Goal: Find specific page/section

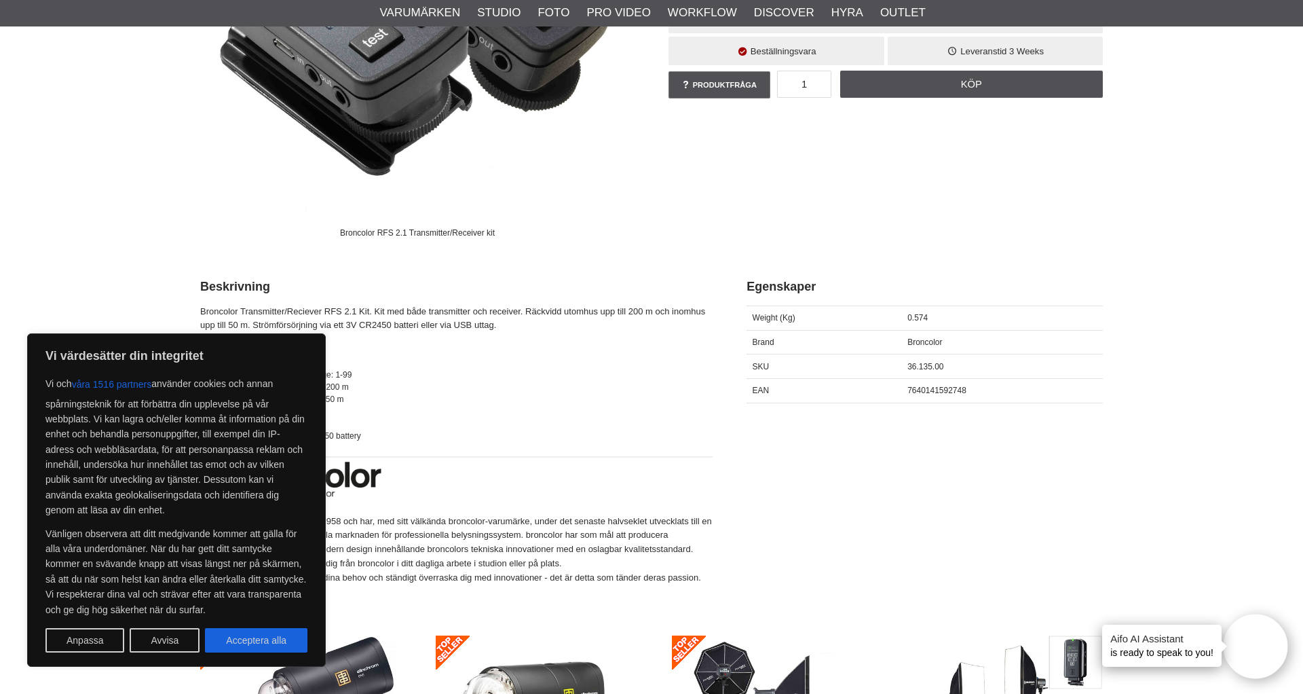
scroll to position [359, 0]
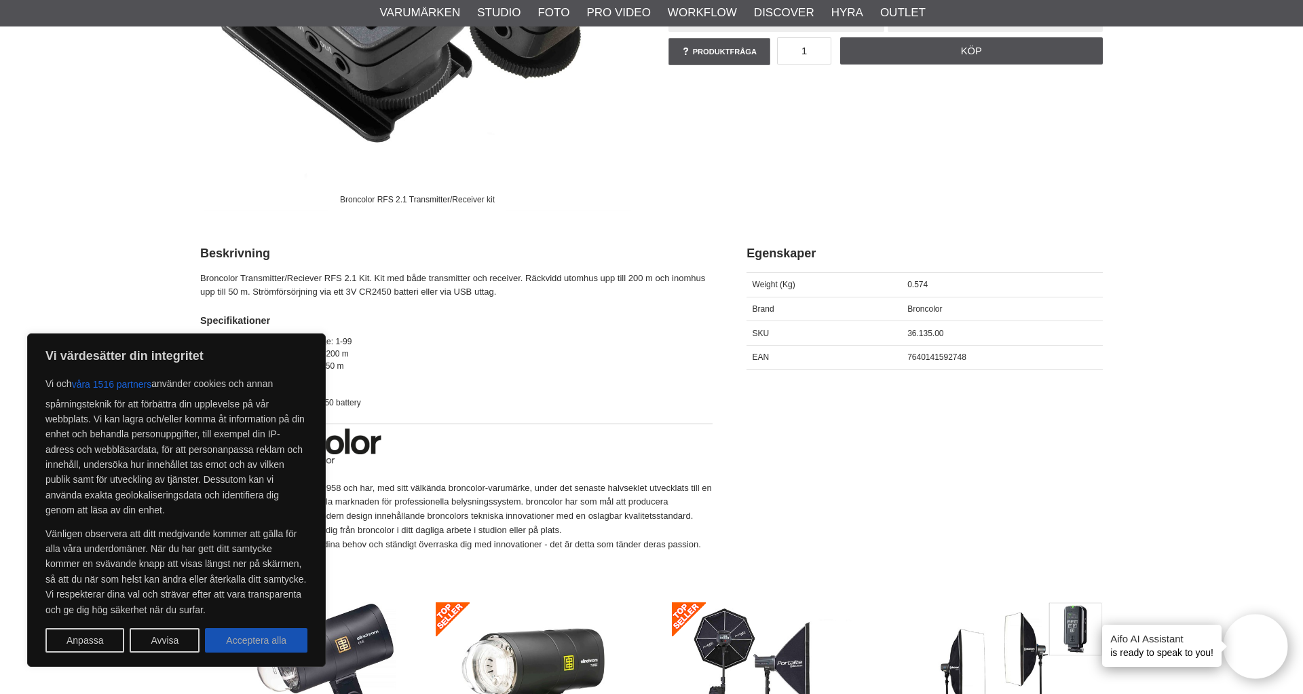
click at [256, 639] on button "Acceptera alla" at bounding box center [256, 640] width 102 height 24
checkbox input "true"
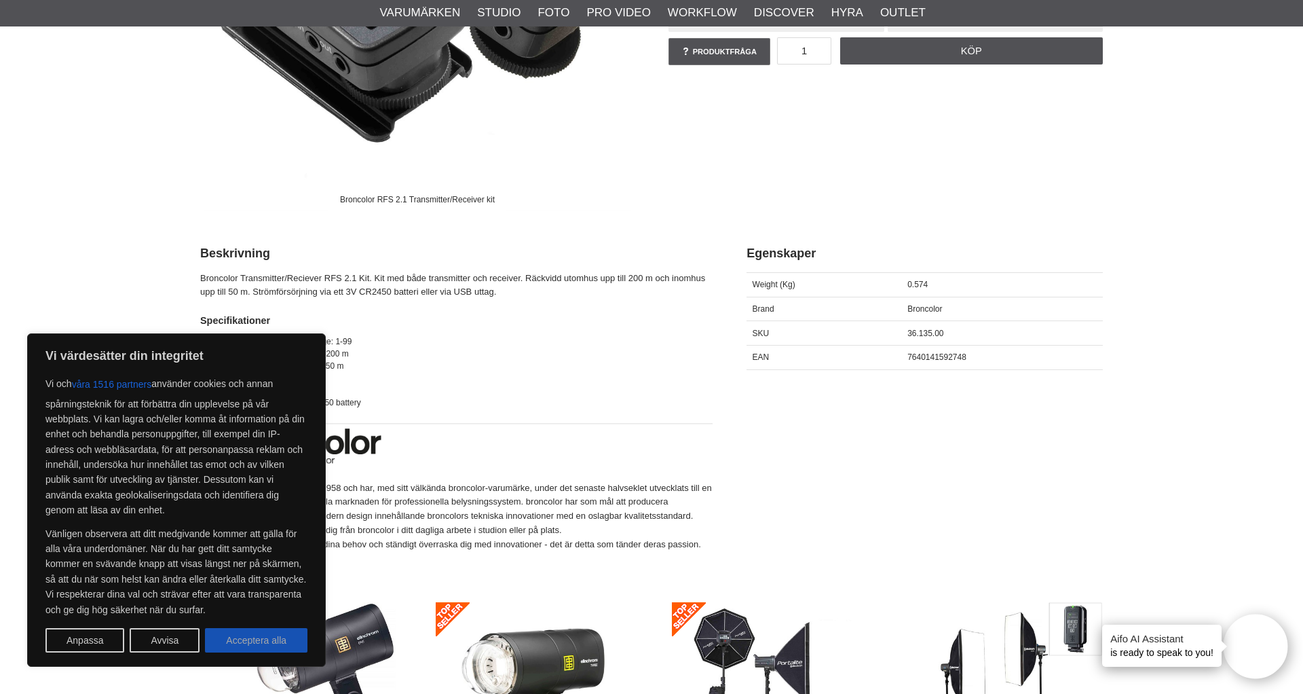
checkbox input "true"
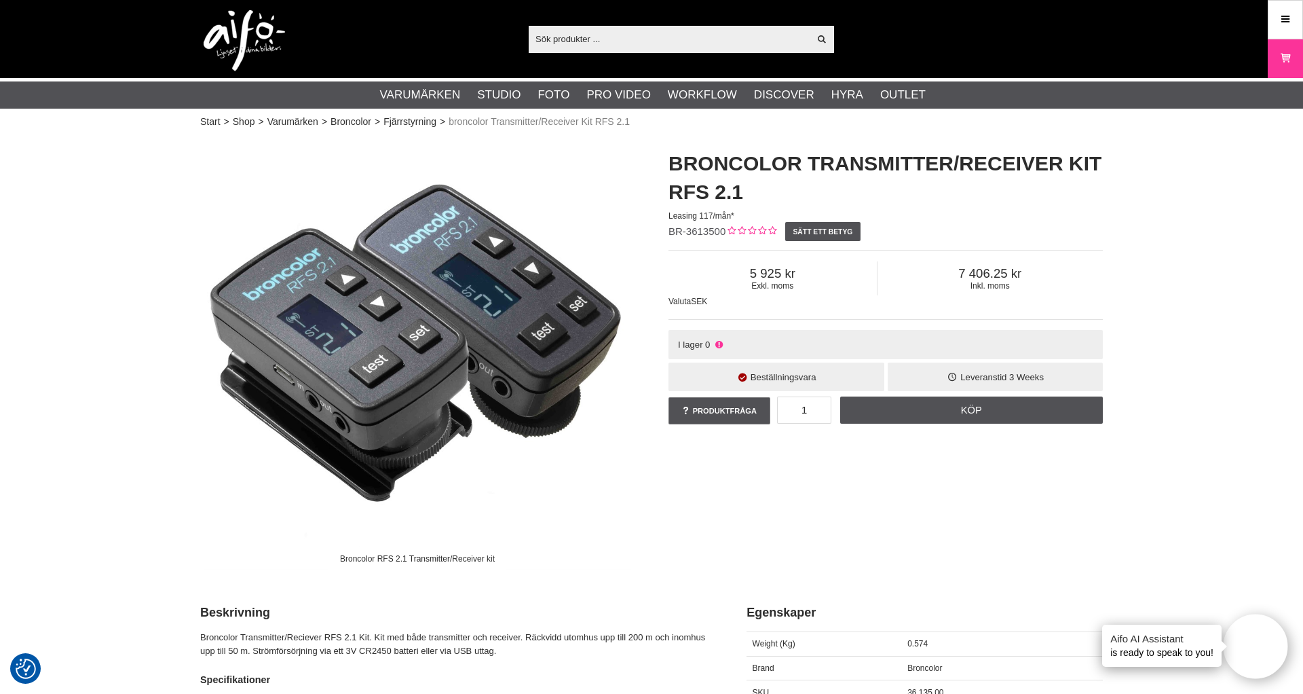
scroll to position [0, 0]
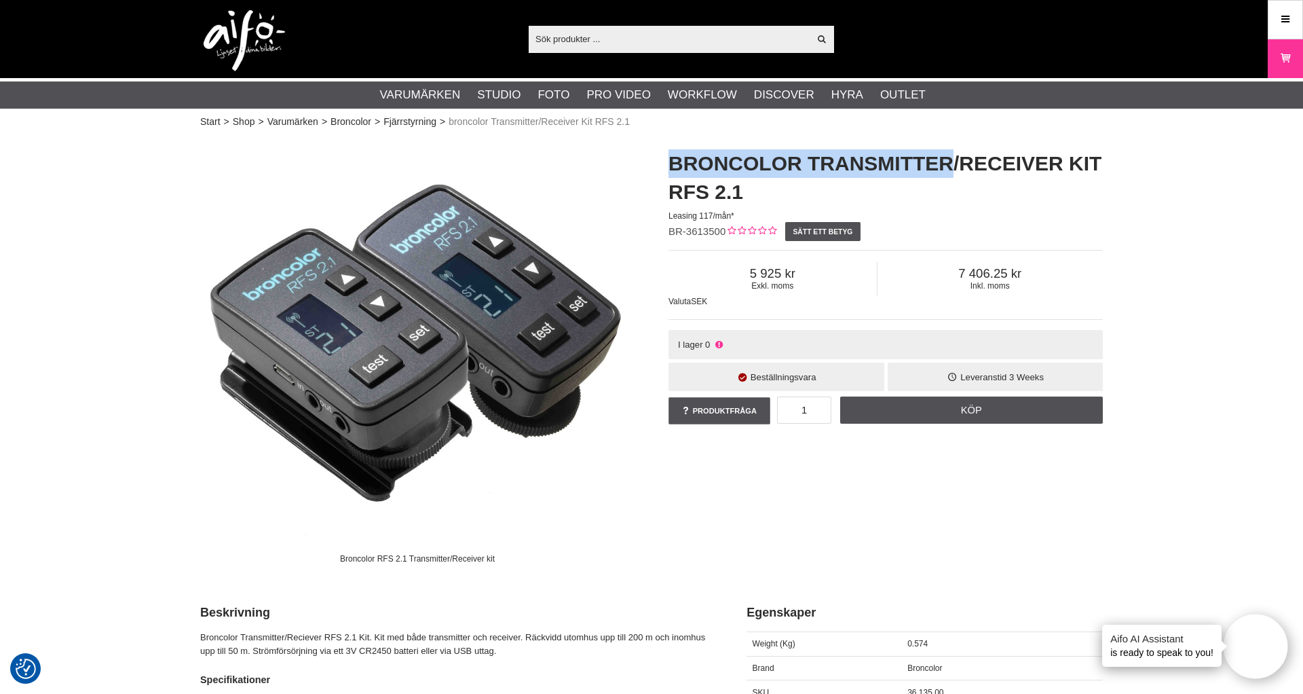
drag, startPoint x: 669, startPoint y: 162, endPoint x: 956, endPoint y: 166, distance: 287.2
click at [956, 166] on h1 "broncolor Transmitter/Receiver Kit RFS 2.1" at bounding box center [886, 177] width 434 height 57
copy h1 "broncolor Transmitter"
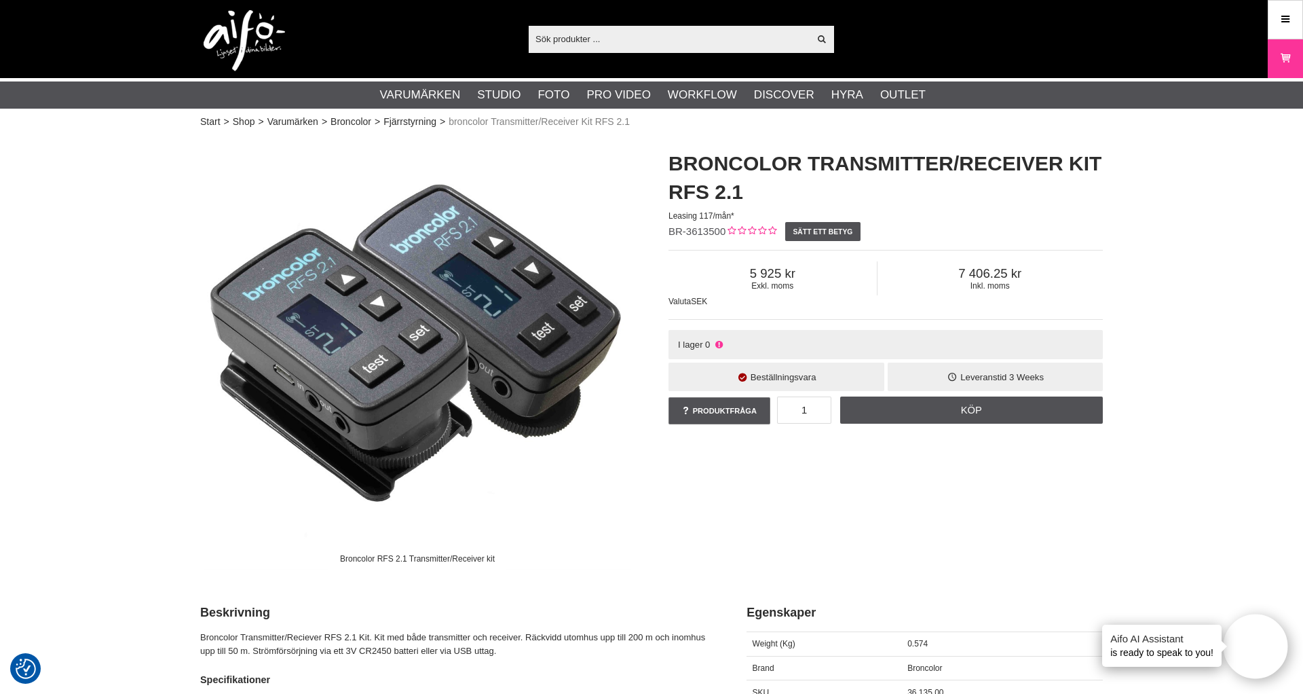
click at [633, 39] on input "text" at bounding box center [669, 39] width 280 height 20
paste input "BRONCOLOR TRANSMITTER"
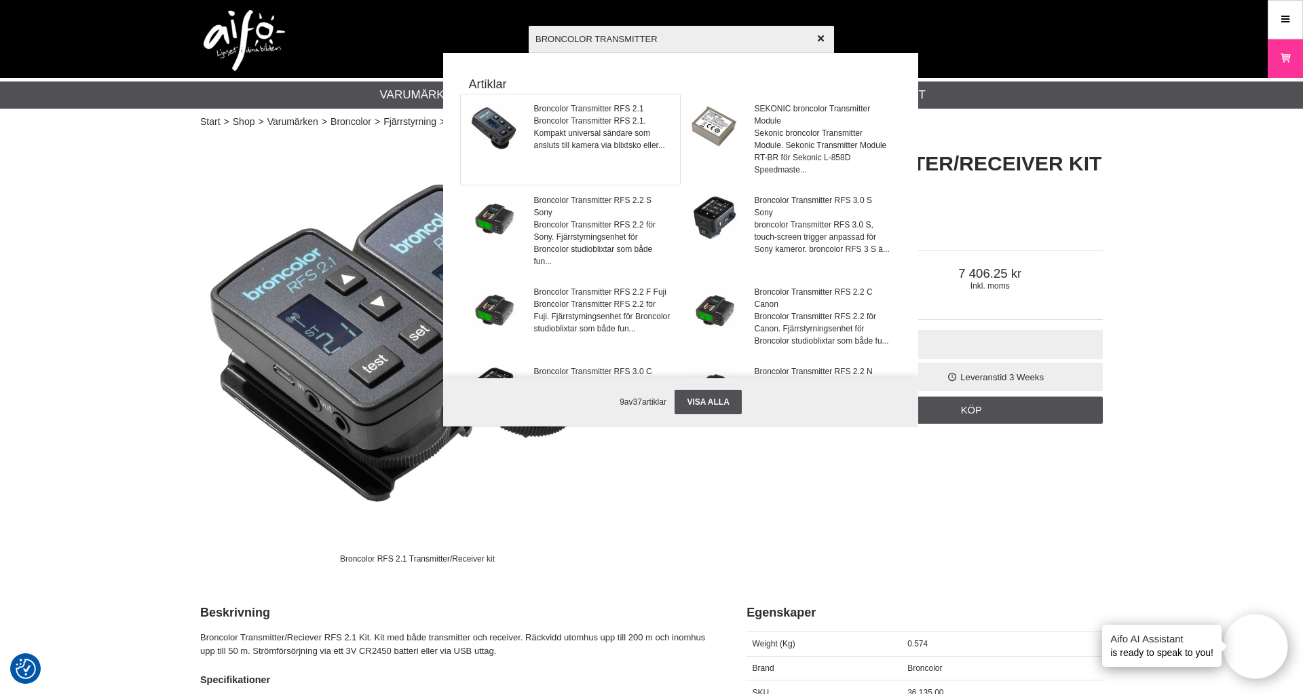
type input "BRONCOLOR TRANSMITTER"
click at [586, 122] on span "Broncolor Transmitter RFS 2.1. Kompakt universal sändare som ansluts till kamer…" at bounding box center [603, 133] width 138 height 37
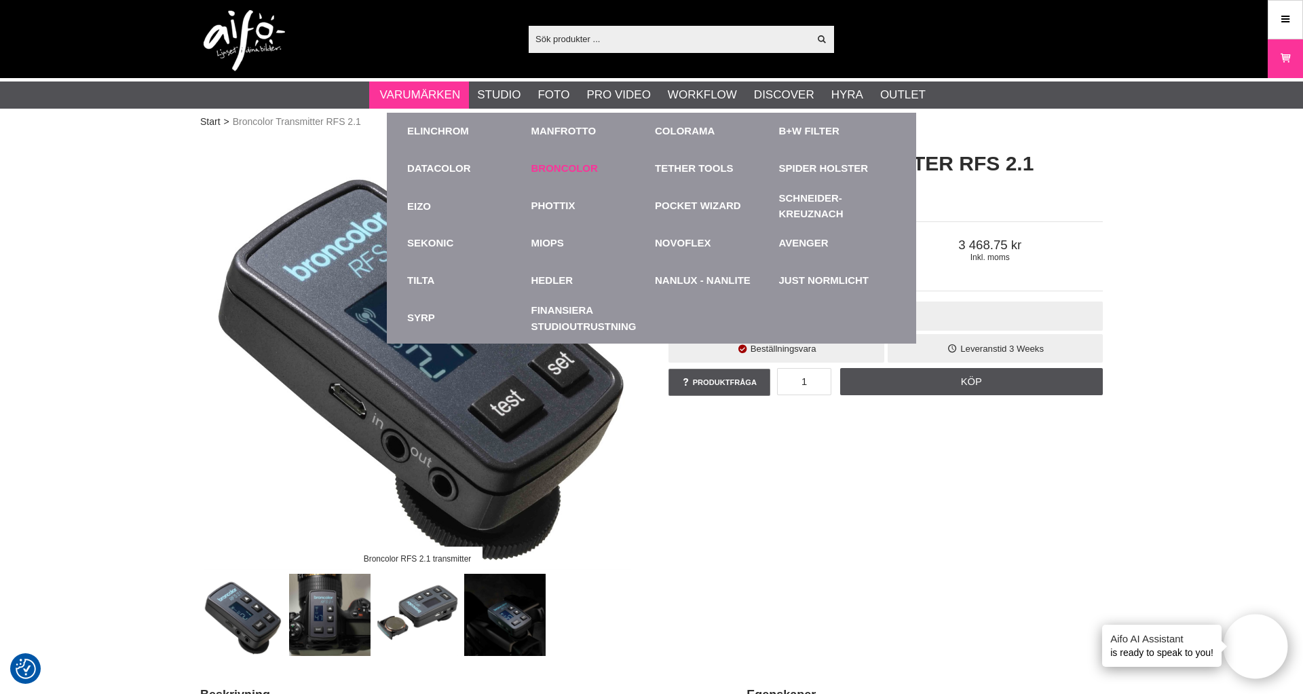
click at [574, 169] on link "Broncolor" at bounding box center [564, 169] width 67 height 16
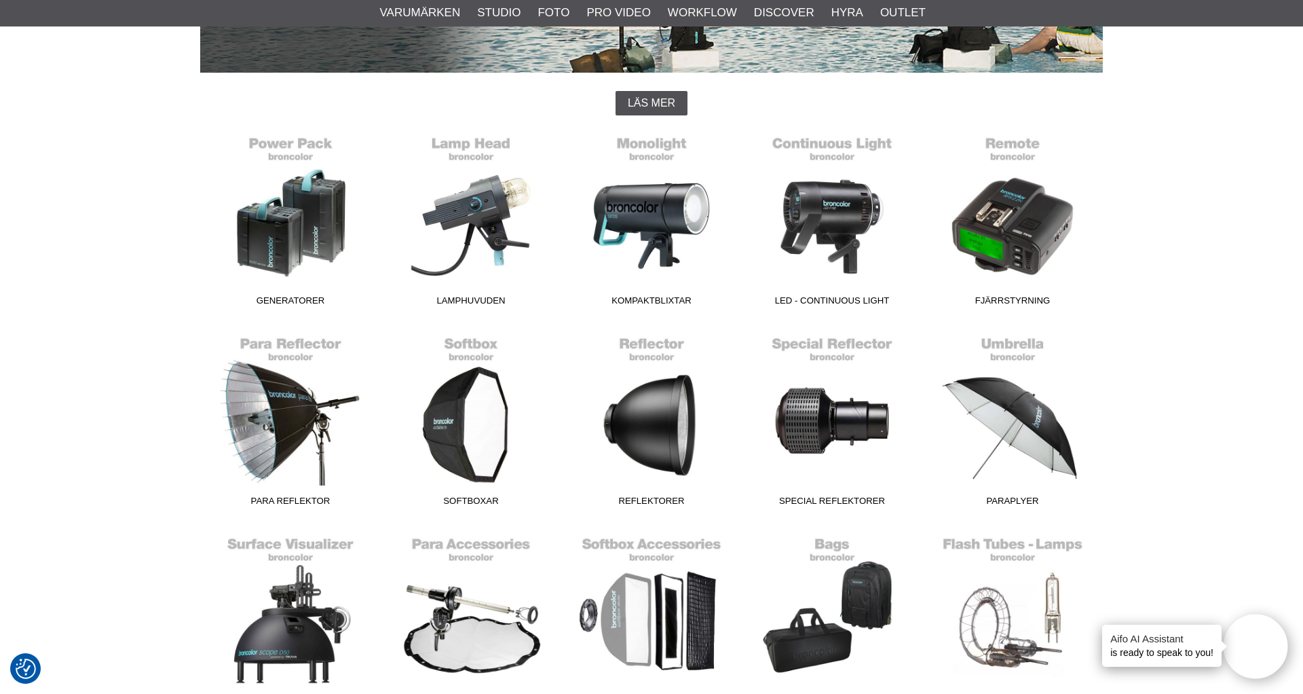
scroll to position [316, 0]
click at [491, 215] on link "Lamphuvuden" at bounding box center [471, 221] width 181 height 183
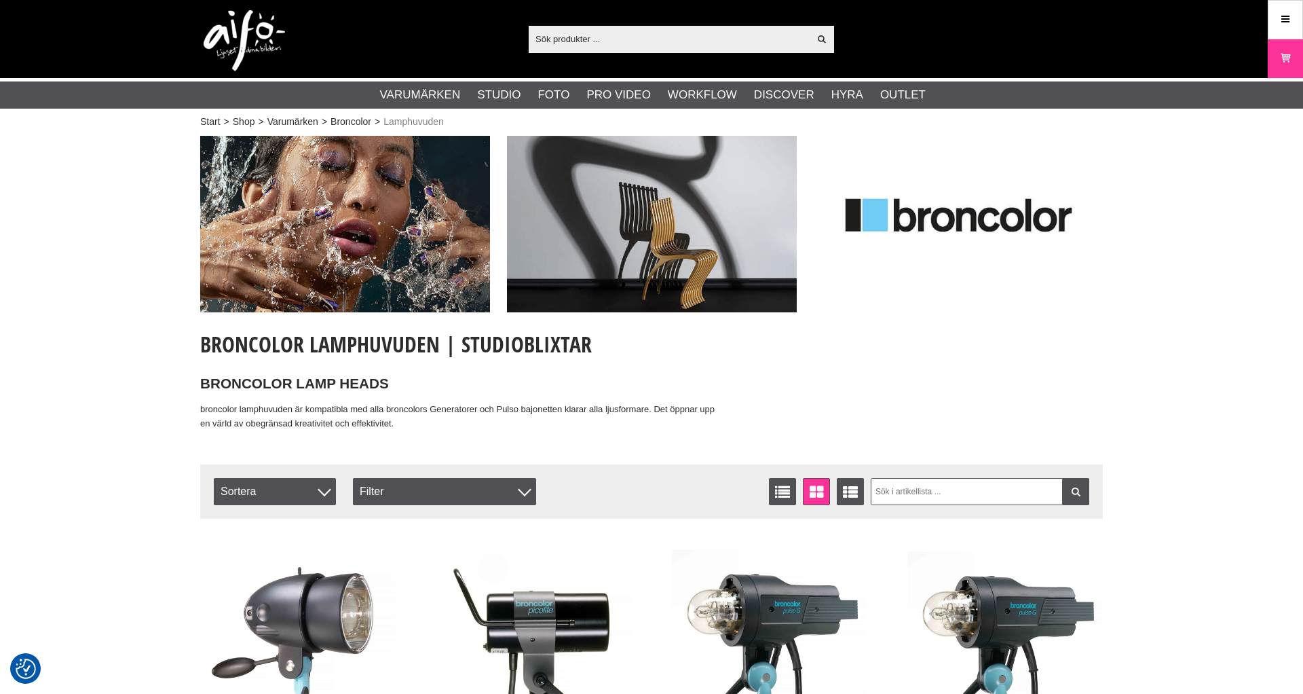
checkbox input "true"
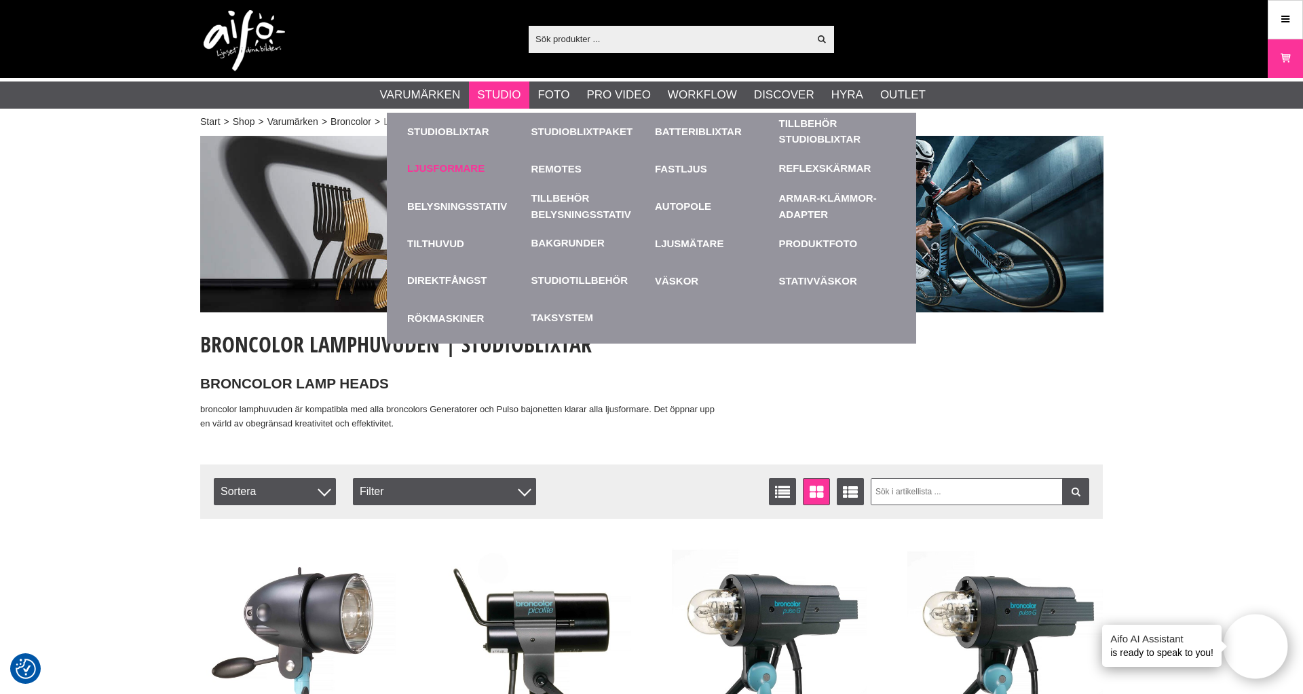
click at [459, 169] on link "Ljusformare" at bounding box center [445, 169] width 77 height 16
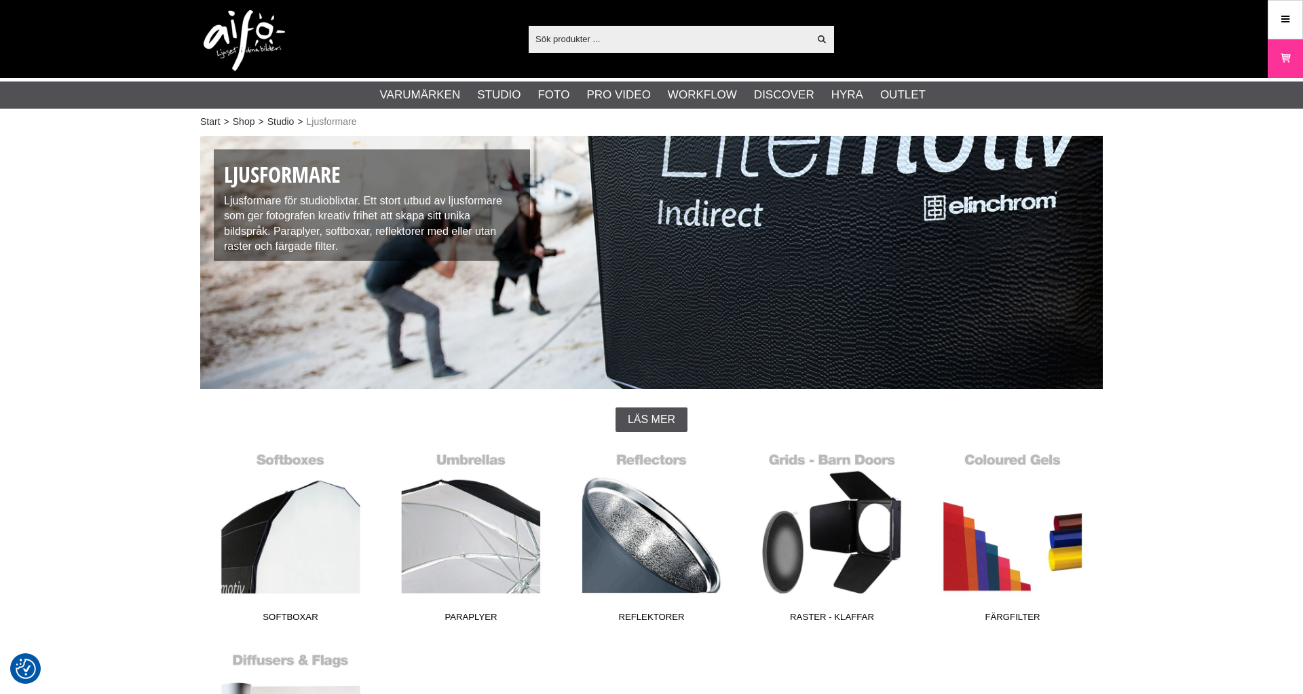
checkbox input "true"
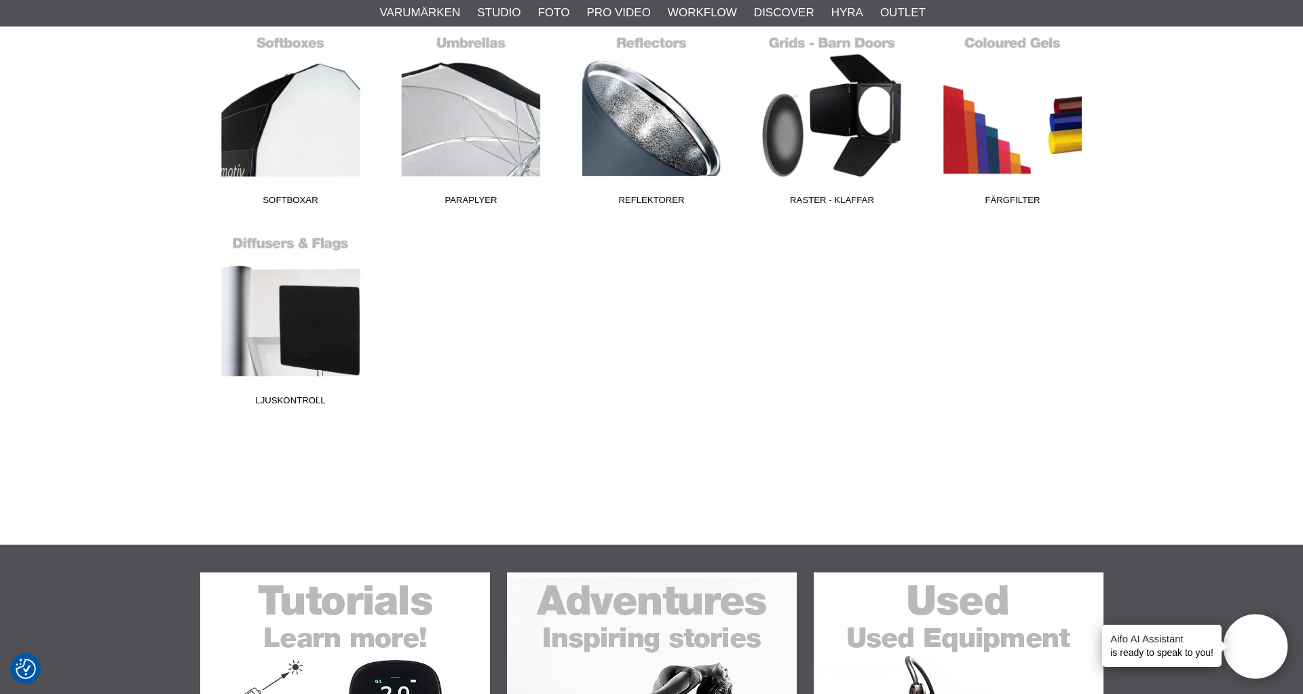
scroll to position [418, 0]
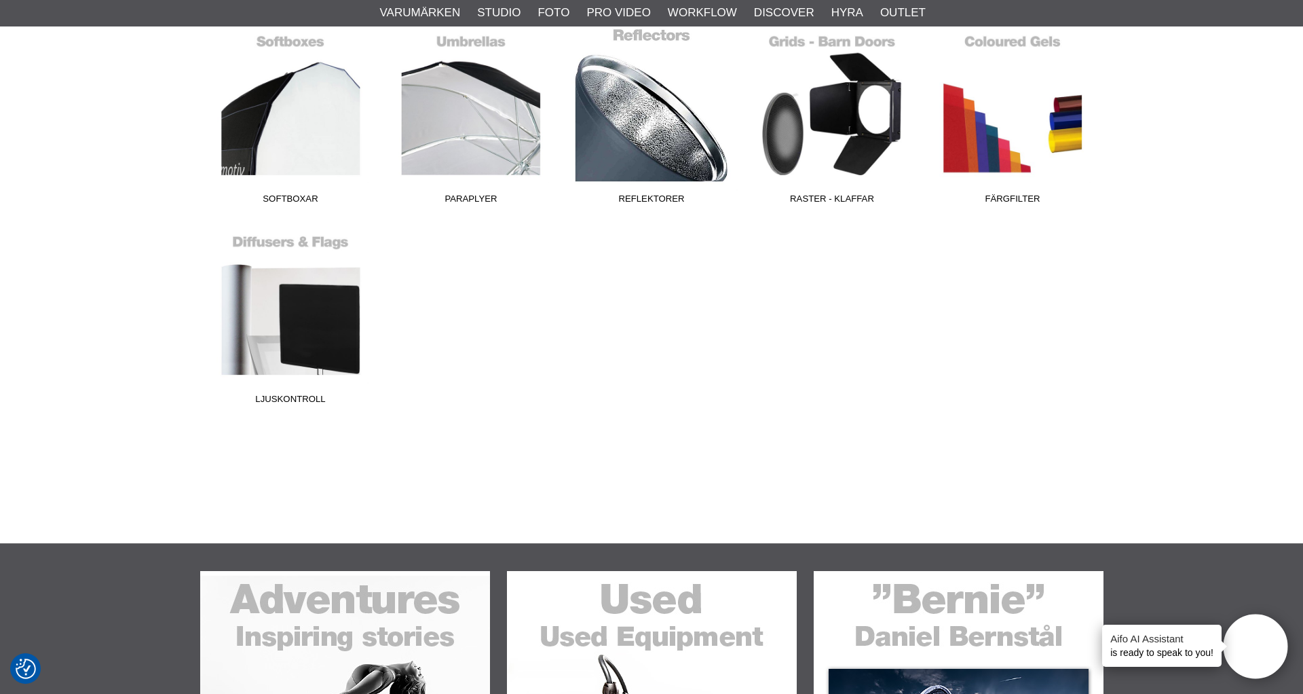
click at [661, 150] on link "Reflektorer" at bounding box center [651, 118] width 181 height 183
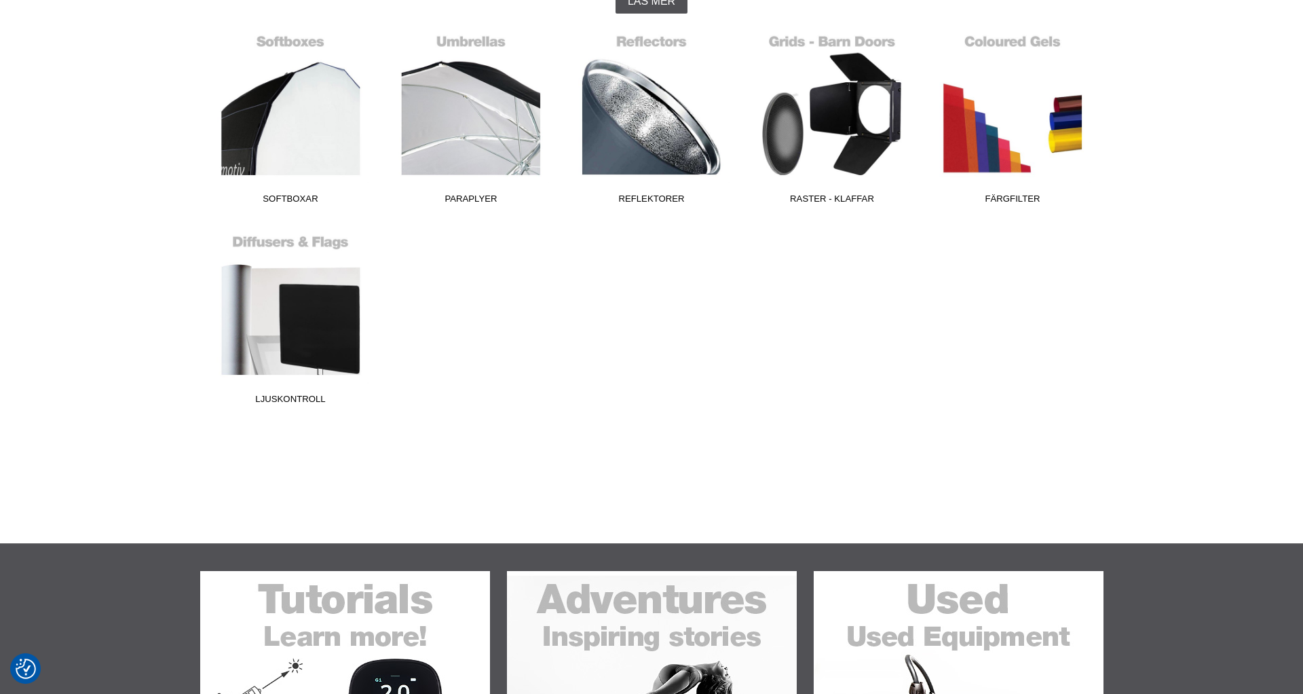
scroll to position [418, 0]
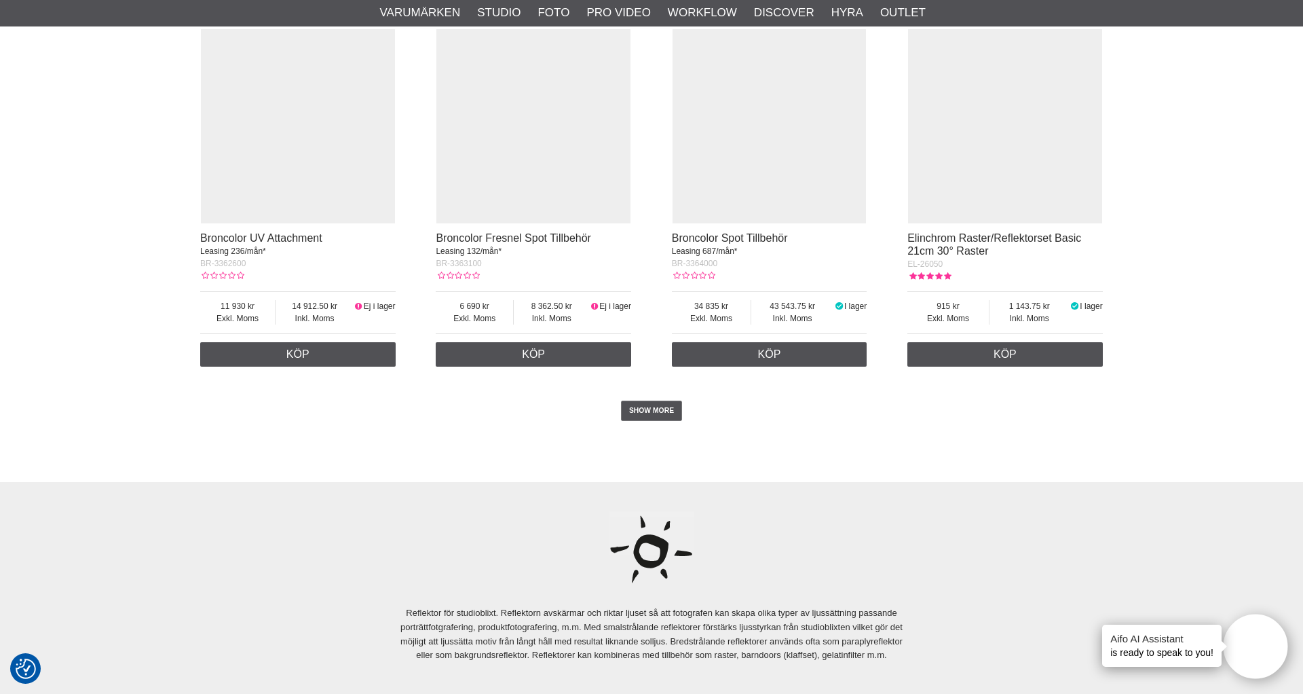
scroll to position [2452, 0]
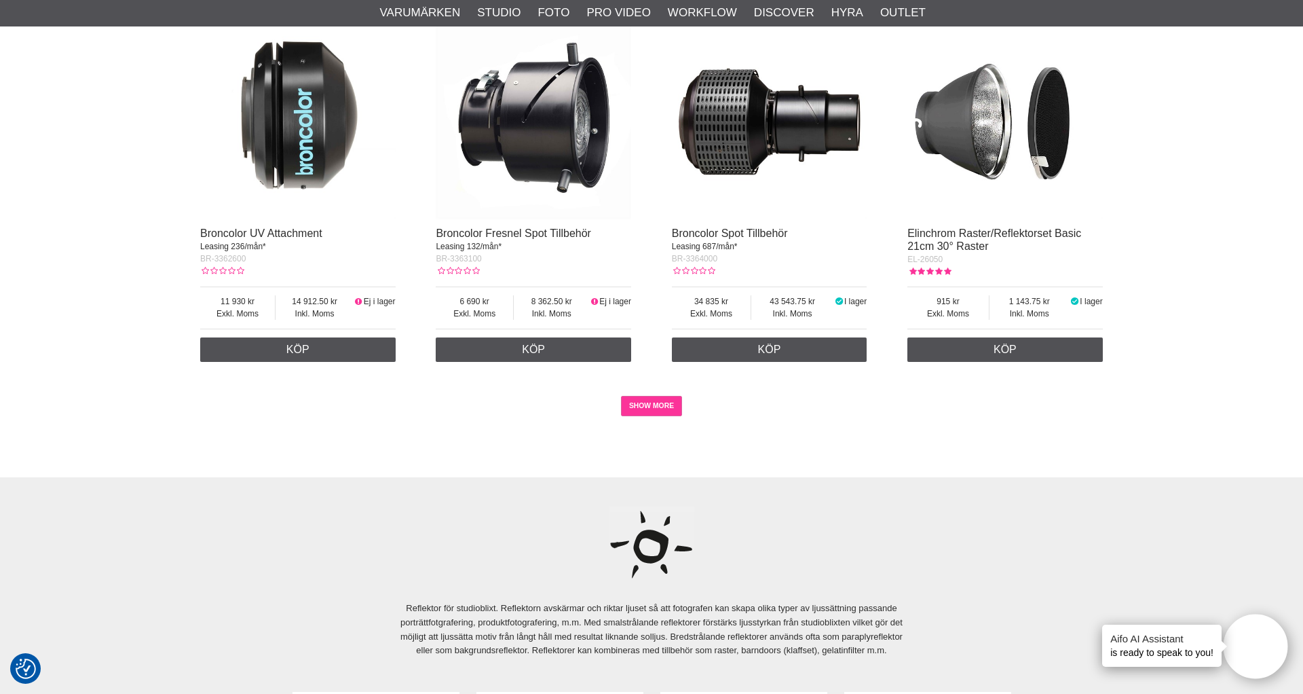
click at [657, 403] on link "SHOW MORE" at bounding box center [652, 406] width 62 height 20
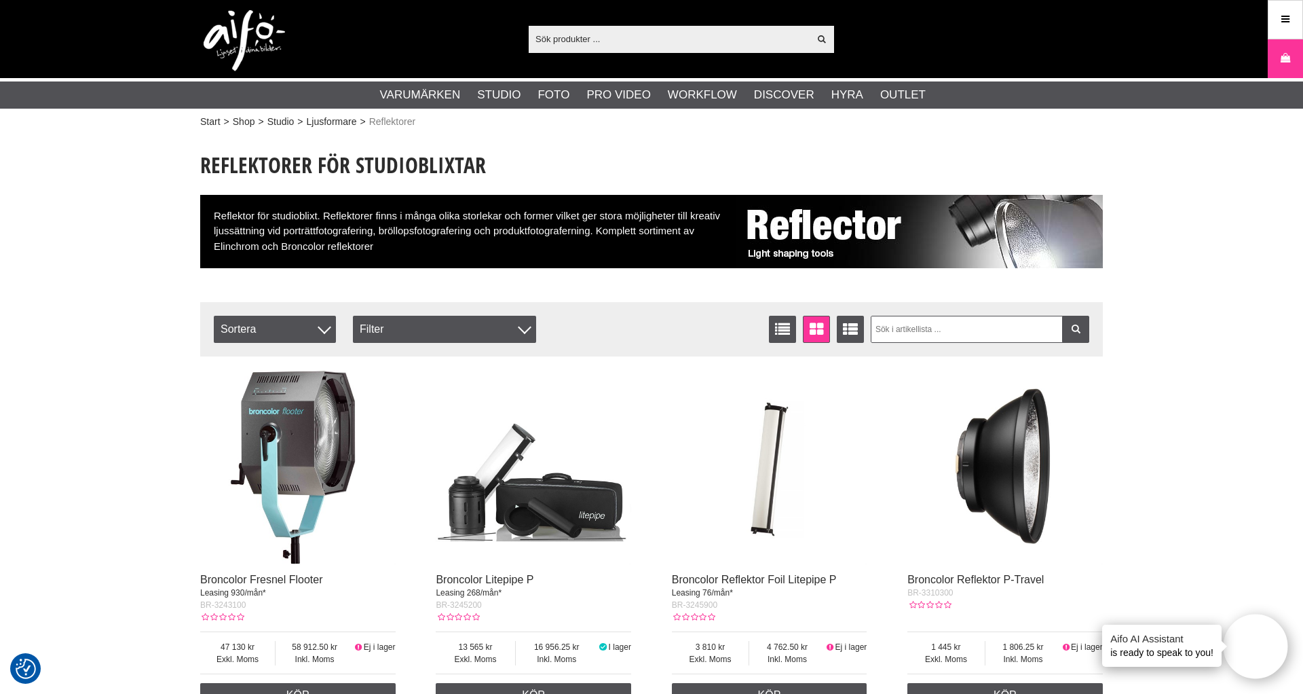
scroll to position [0, 0]
click at [521, 338] on div "Filter" at bounding box center [444, 329] width 183 height 27
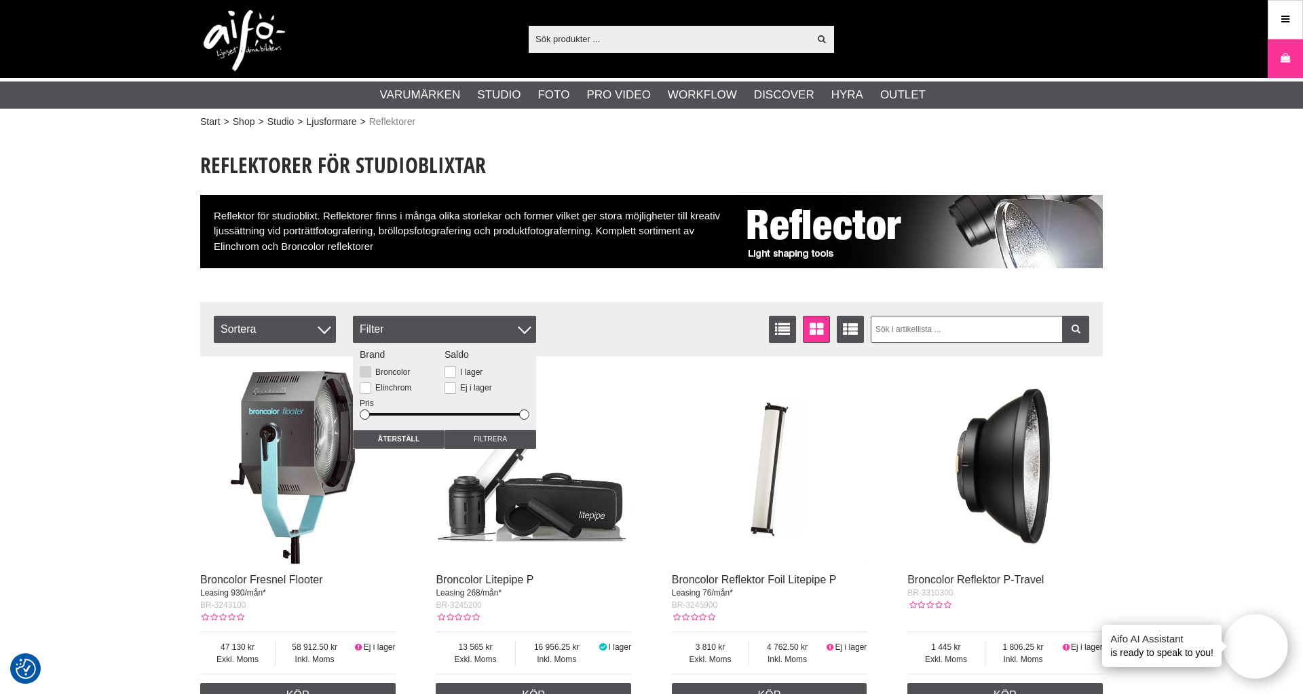
click at [367, 371] on button at bounding box center [366, 372] width 12 height 12
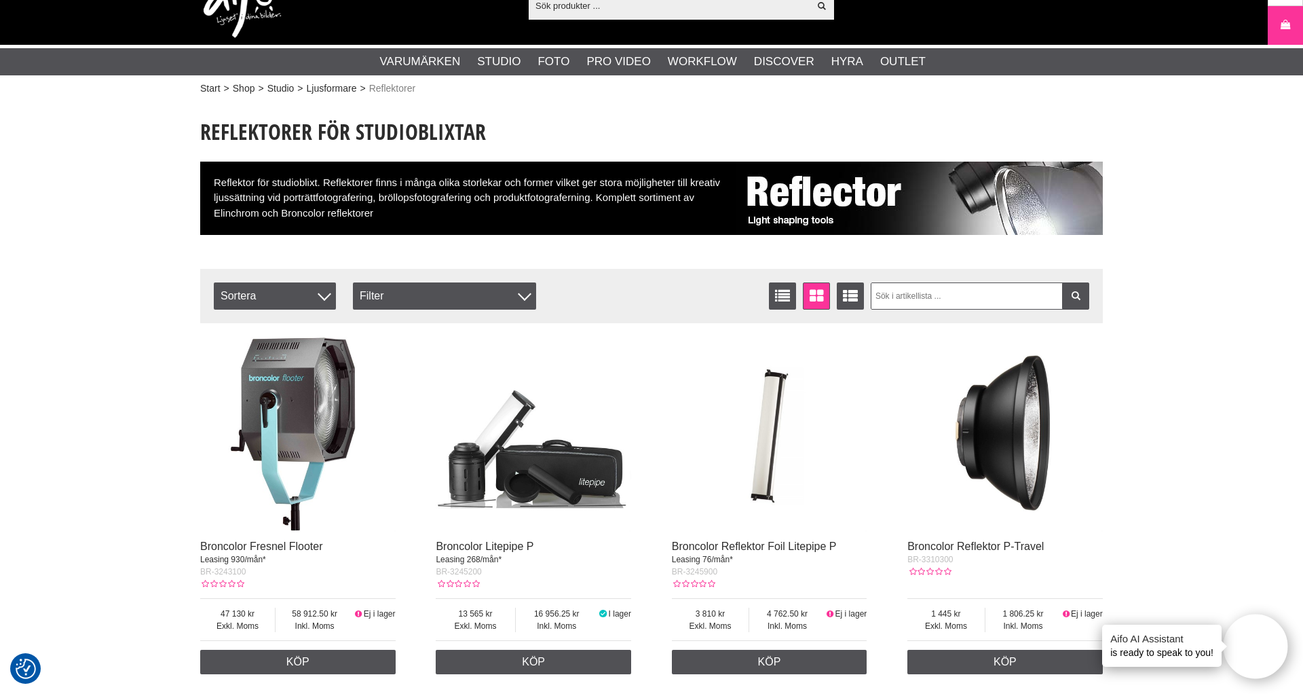
scroll to position [37, 0]
